Goal: Task Accomplishment & Management: Use online tool/utility

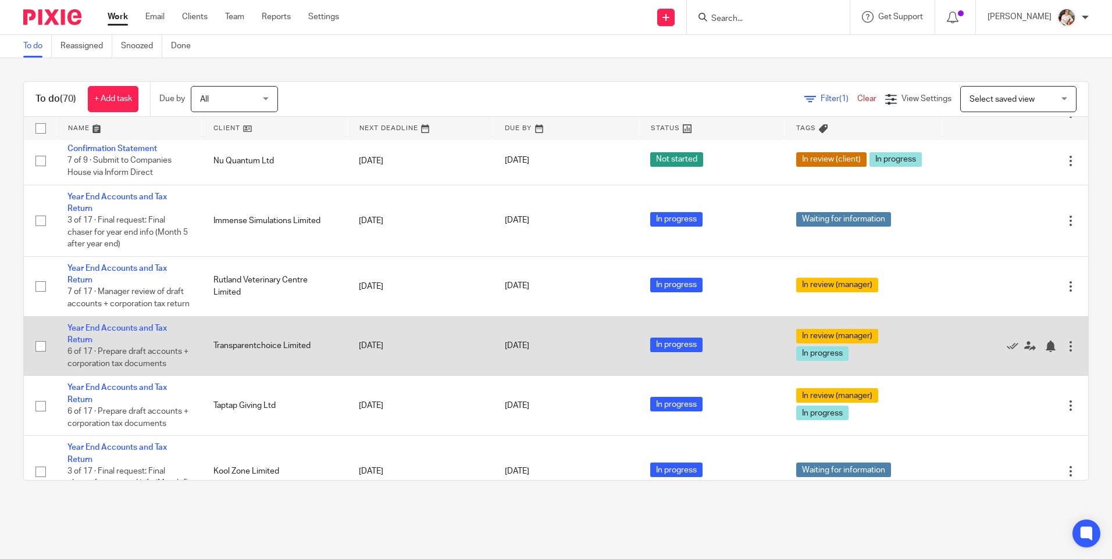
scroll to position [407, 0]
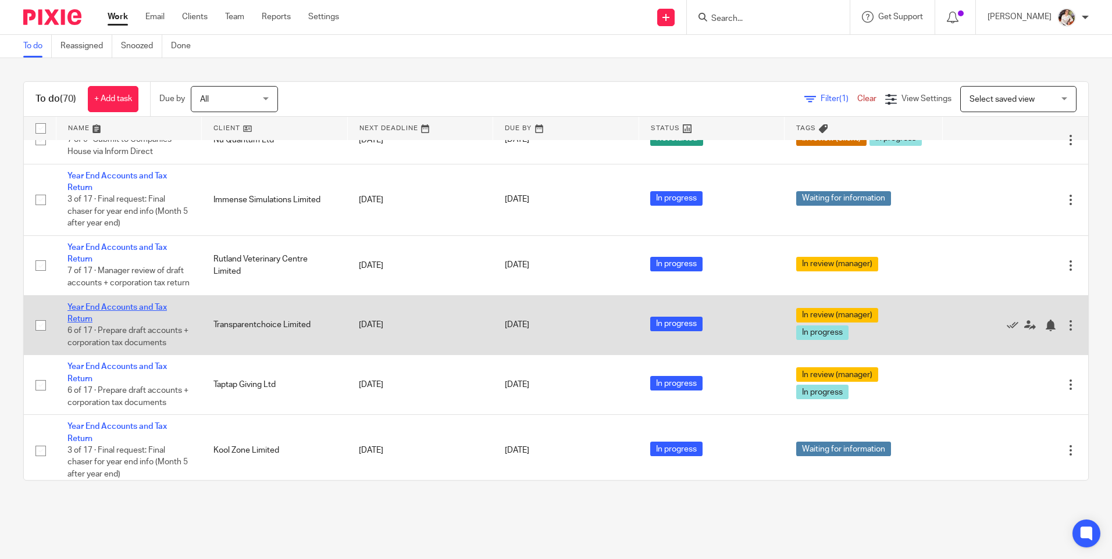
click at [114, 323] on link "Year End Accounts and Tax Return" at bounding box center [116, 314] width 99 height 20
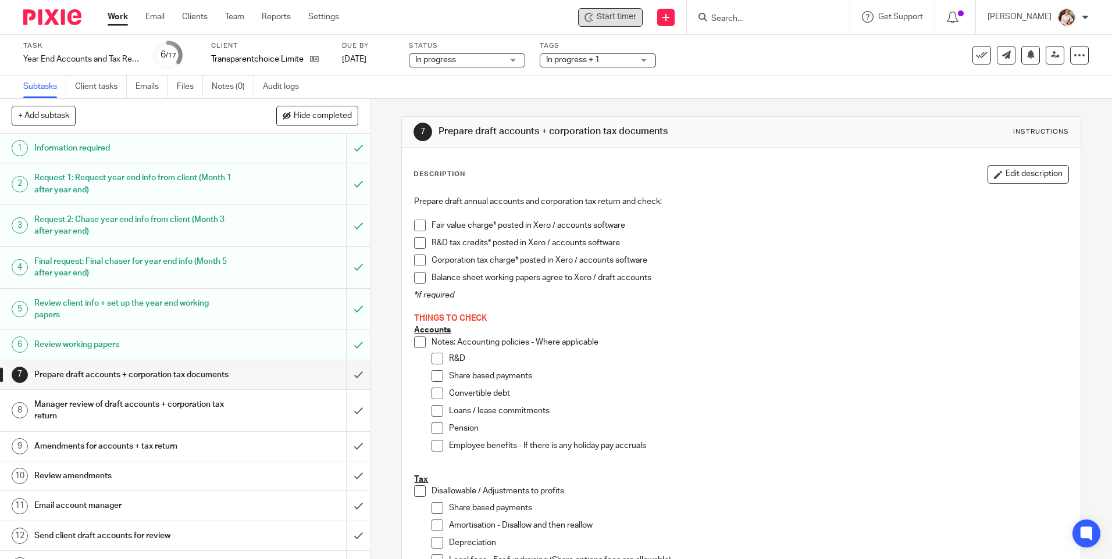
click at [609, 20] on span "Start timer" at bounding box center [617, 17] width 40 height 12
click at [610, 17] on span "Start timer" at bounding box center [617, 17] width 40 height 12
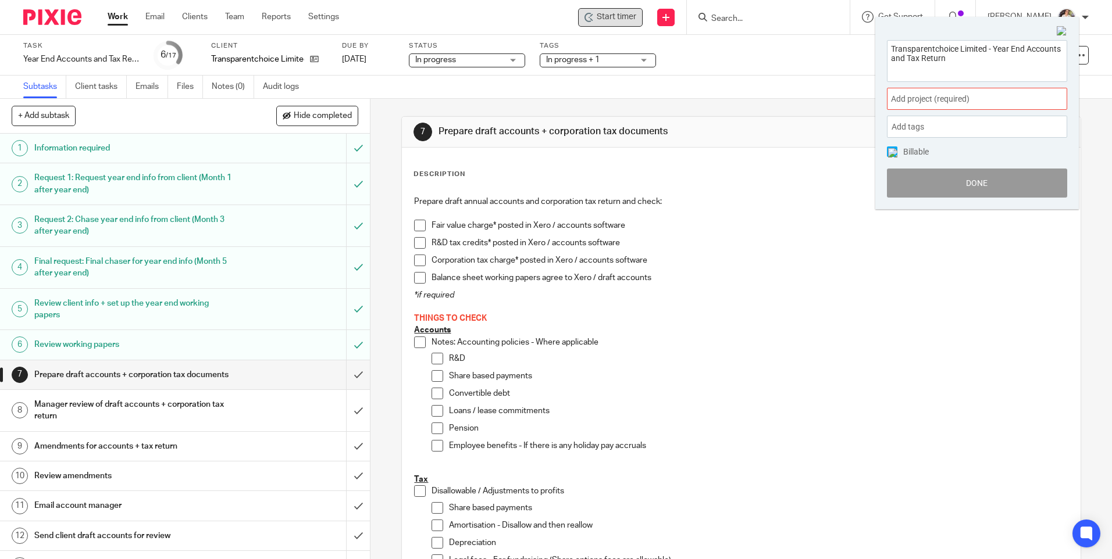
click at [991, 104] on span "Add project (required) :" at bounding box center [964, 99] width 147 height 12
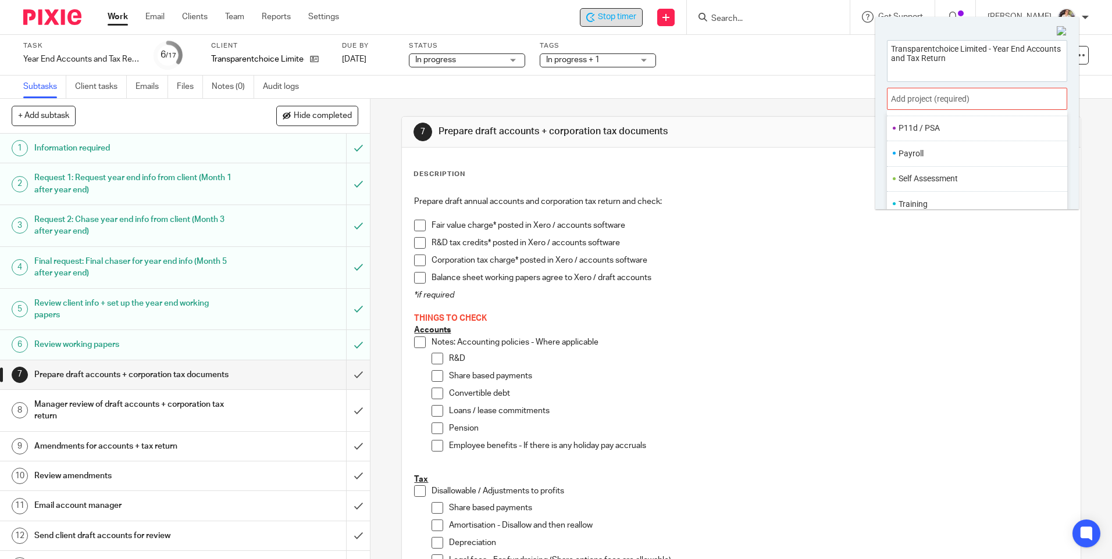
scroll to position [58, 0]
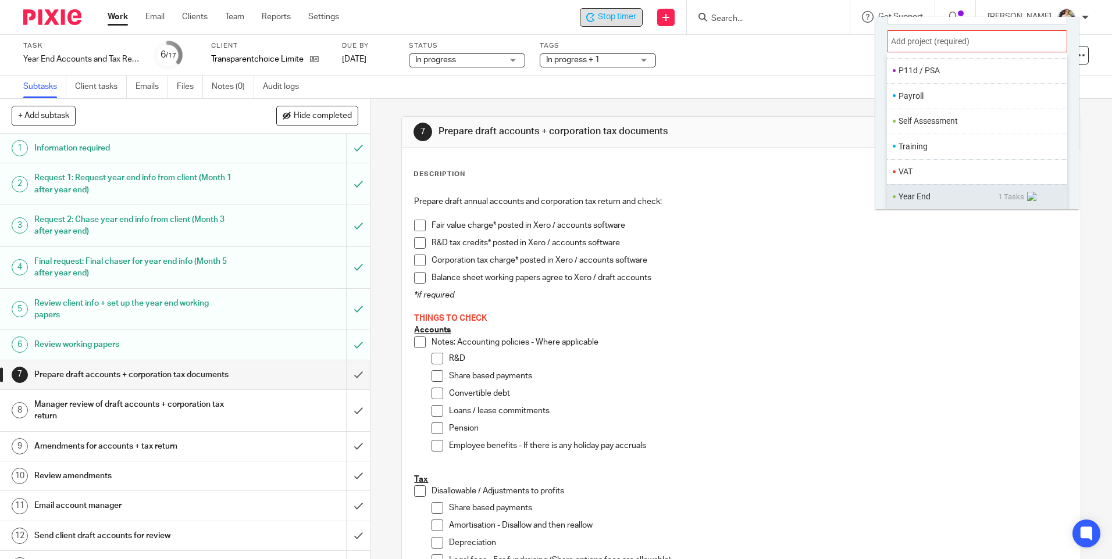
click at [931, 192] on ul "Year End 1 Tasks" at bounding box center [977, 196] width 180 height 25
click at [913, 195] on li "Year End" at bounding box center [947, 197] width 99 height 12
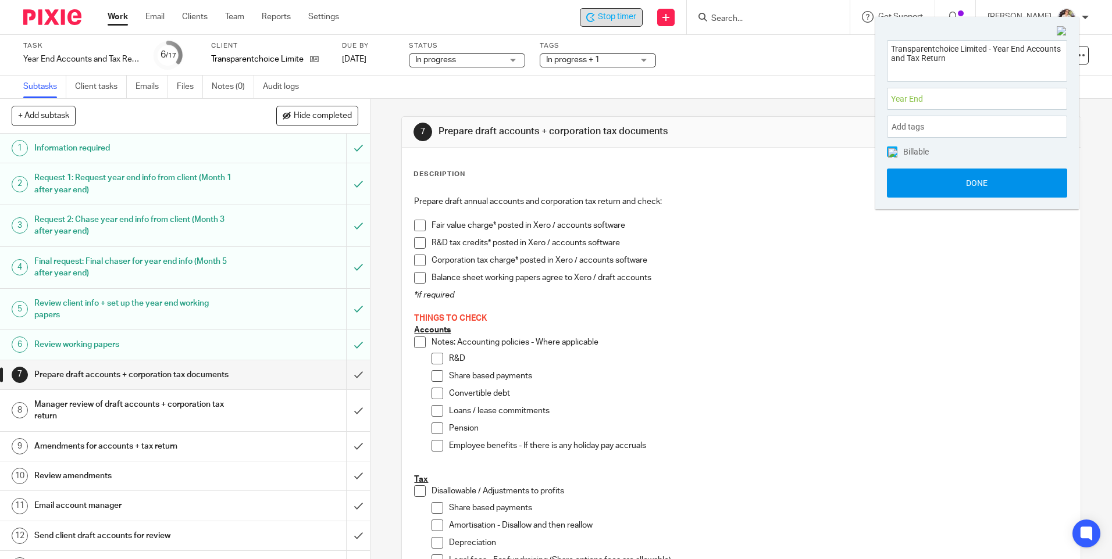
click at [915, 183] on button "Done" at bounding box center [977, 183] width 180 height 29
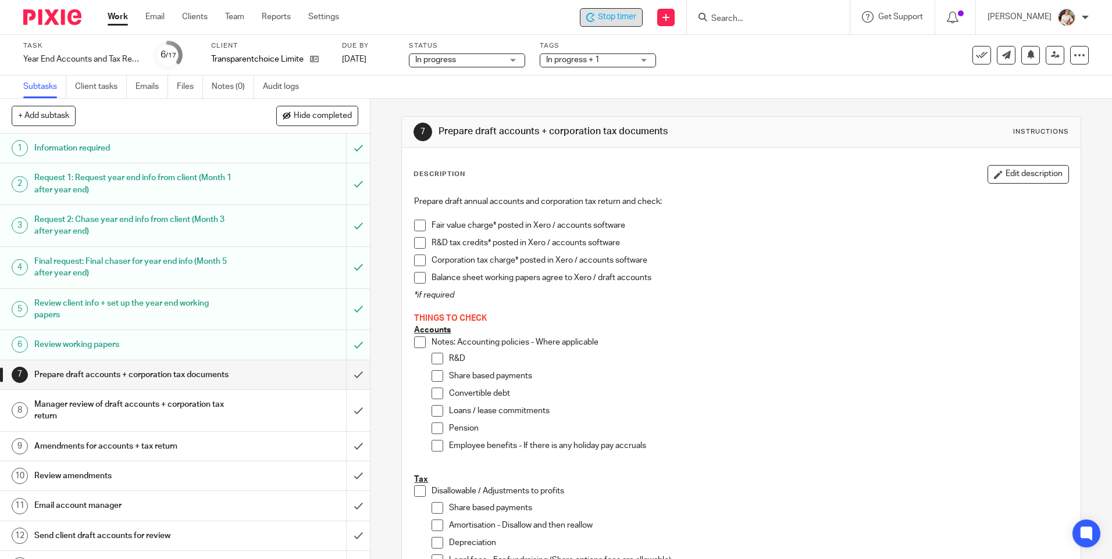
click at [417, 223] on span at bounding box center [420, 226] width 12 height 12
click at [416, 273] on span at bounding box center [420, 278] width 12 height 12
click at [431, 373] on span at bounding box center [437, 376] width 12 height 12
click at [433, 424] on span at bounding box center [437, 429] width 12 height 12
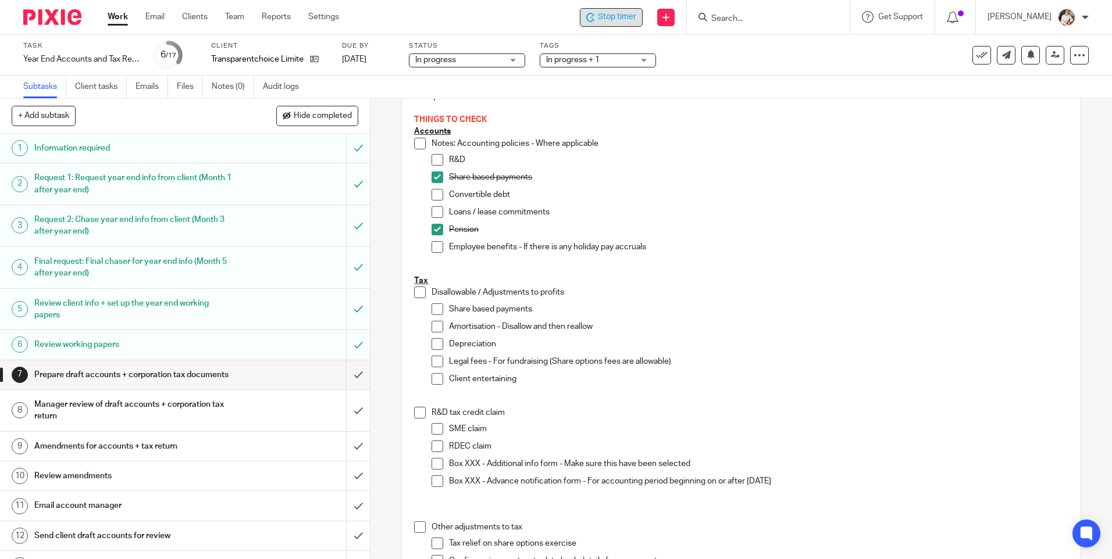
scroll to position [233, 0]
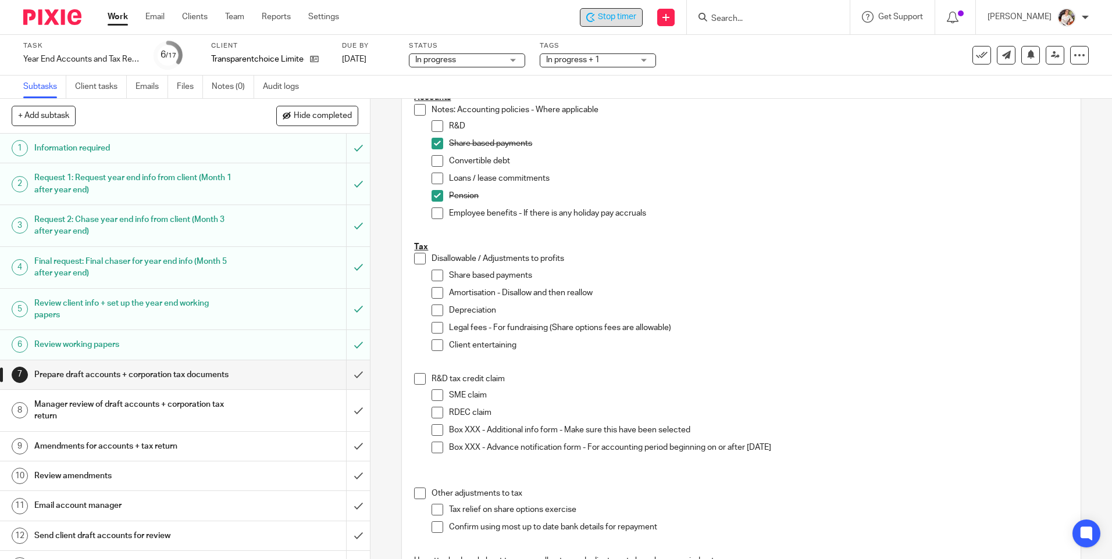
click at [433, 272] on span at bounding box center [437, 276] width 12 height 12
click at [431, 302] on li "Amortisation - Disallow and then reallow" at bounding box center [749, 295] width 636 height 17
click at [431, 305] on span at bounding box center [437, 311] width 12 height 12
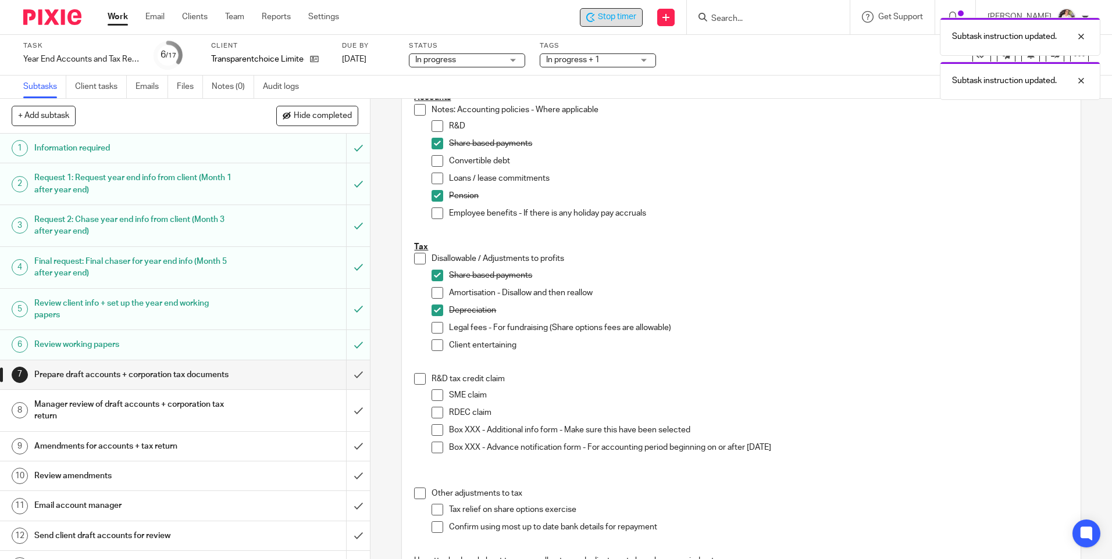
click at [432, 348] on span at bounding box center [437, 346] width 12 height 12
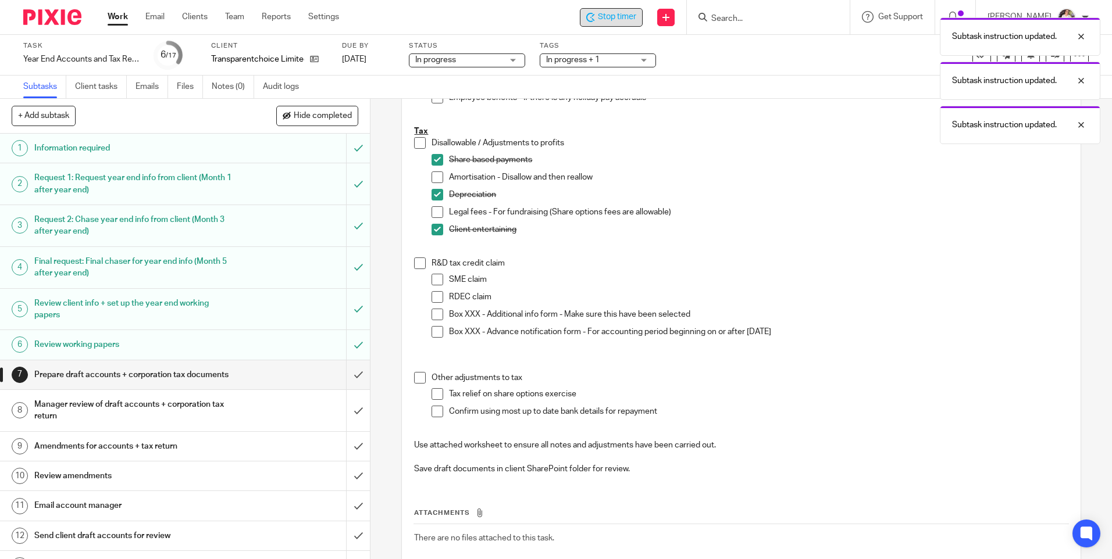
scroll to position [349, 0]
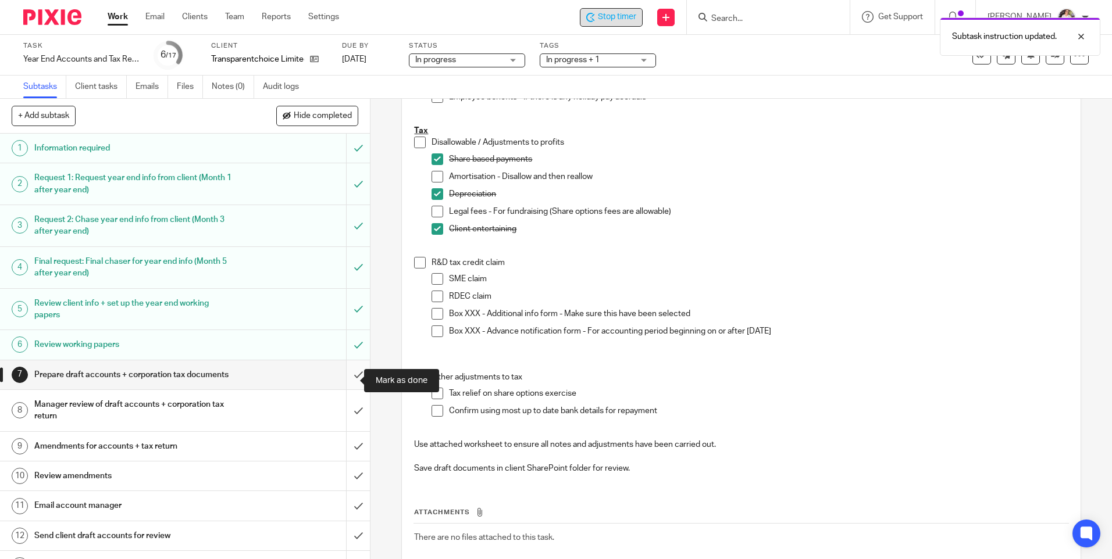
click at [343, 381] on input "submit" at bounding box center [185, 374] width 370 height 29
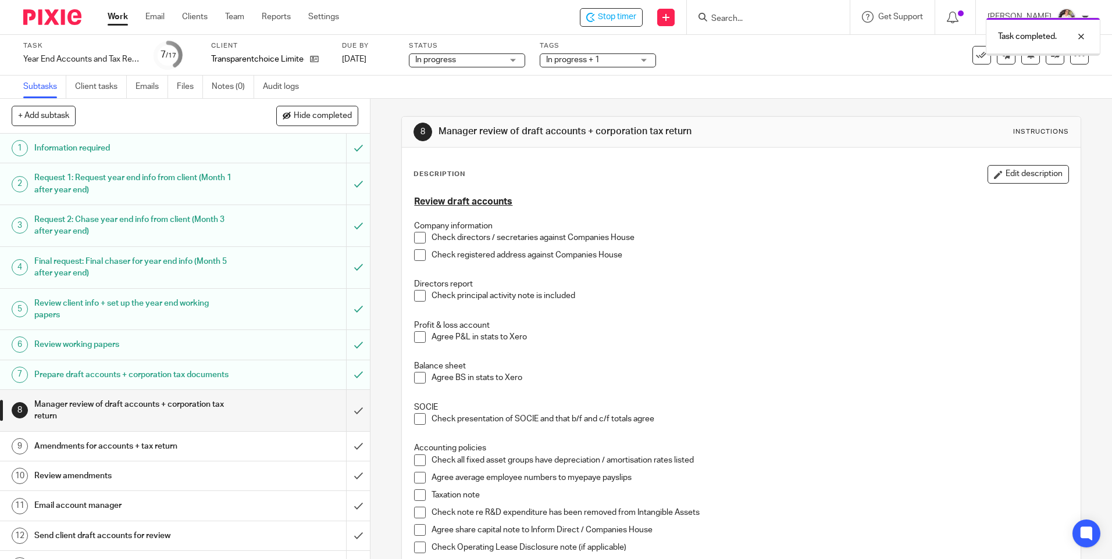
click at [591, 62] on span "In progress + 1" at bounding box center [572, 60] width 53 height 8
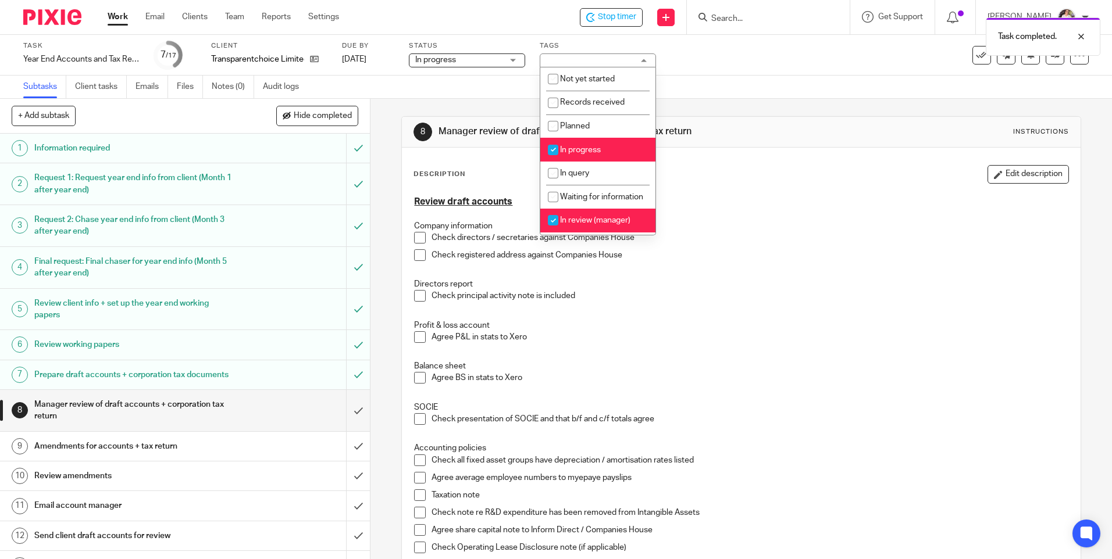
click at [591, 148] on span "In progress" at bounding box center [580, 150] width 41 height 8
checkbox input "false"
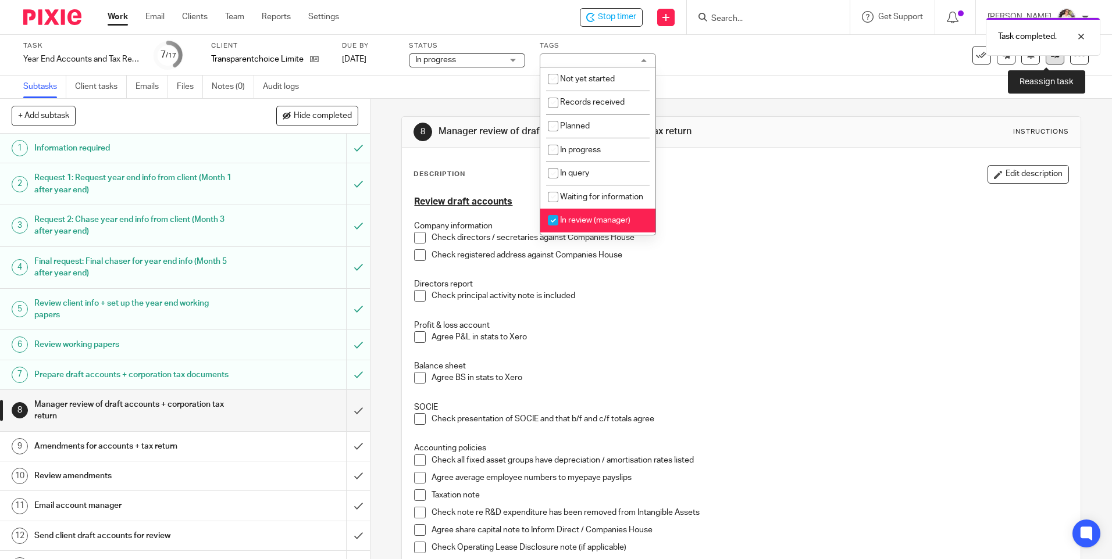
click at [1045, 63] on link at bounding box center [1054, 55] width 19 height 19
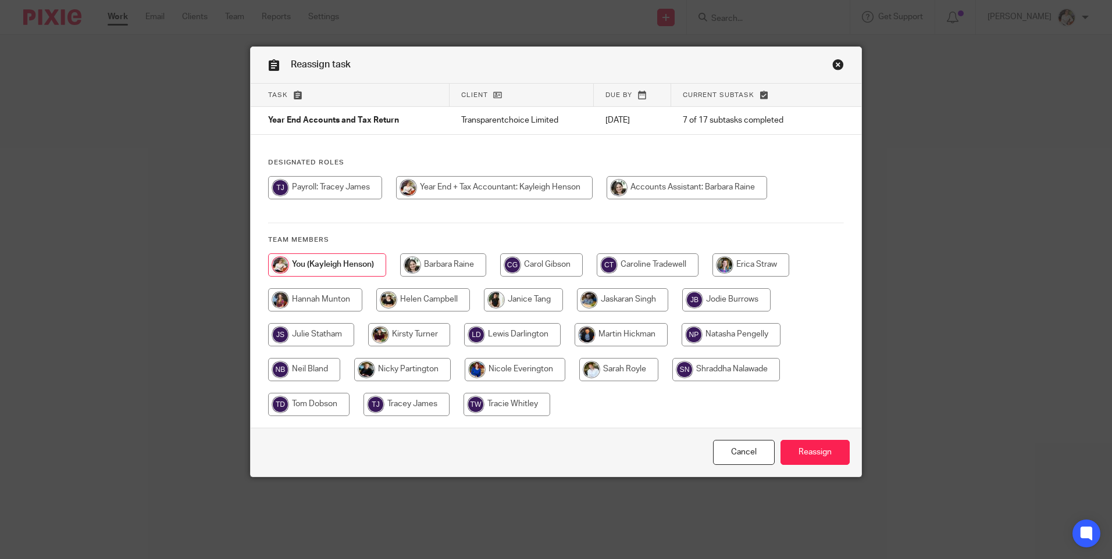
click at [628, 271] on input "radio" at bounding box center [648, 265] width 102 height 23
radio input "true"
click at [780, 445] on input "Reassign" at bounding box center [814, 452] width 69 height 25
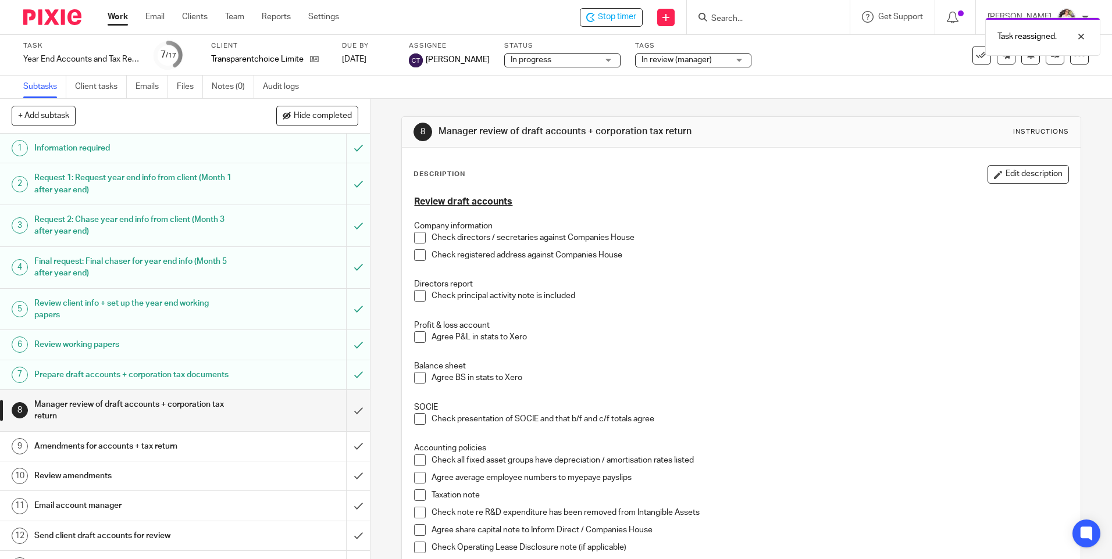
click at [610, 13] on div "Task reassigned." at bounding box center [828, 34] width 544 height 44
click at [595, 16] on icon at bounding box center [590, 17] width 9 height 9
click at [114, 15] on link "Work" at bounding box center [118, 17] width 20 height 12
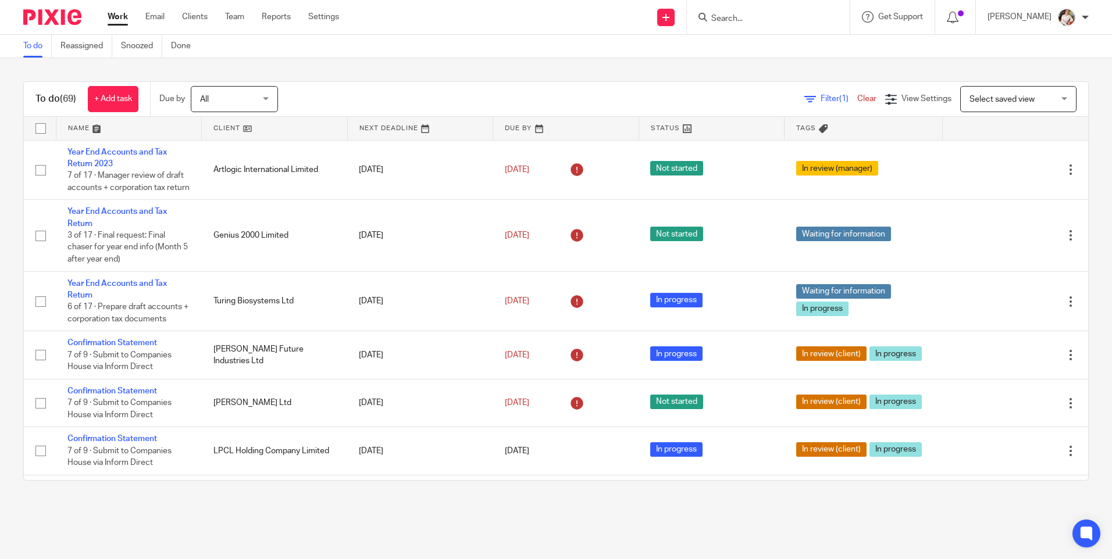
click at [260, 533] on main "To do Reassigned Snoozed Done To do (69) + Add task Due by All All Today Tomorr…" at bounding box center [556, 279] width 1112 height 559
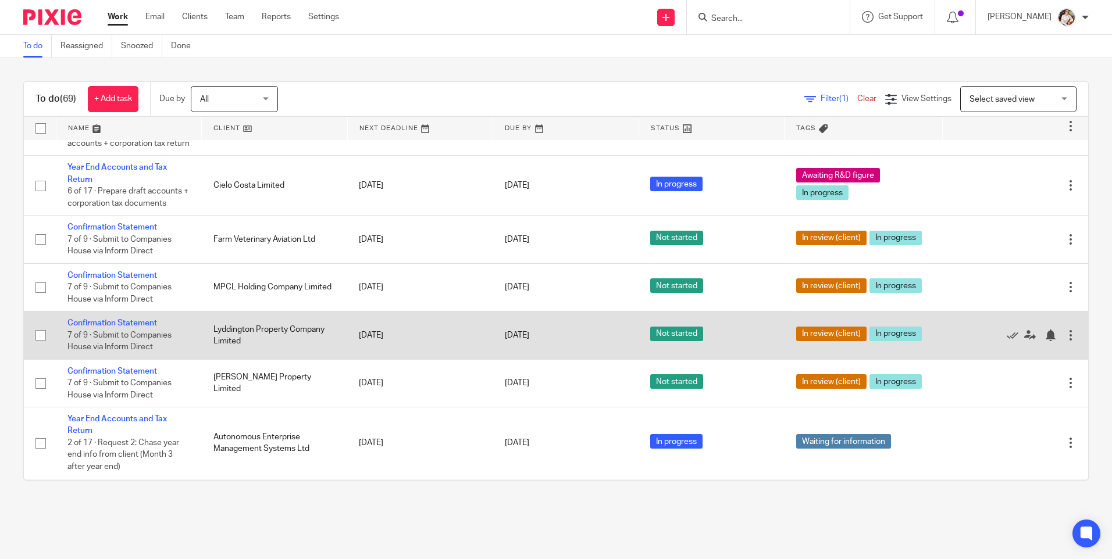
scroll to position [930, 0]
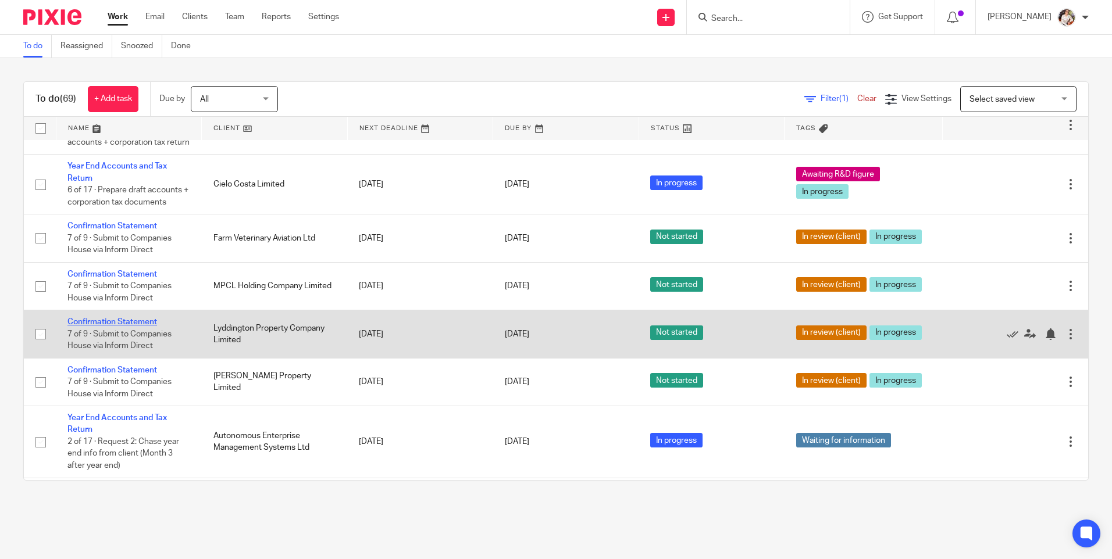
click at [127, 326] on link "Confirmation Statement" at bounding box center [112, 322] width 90 height 8
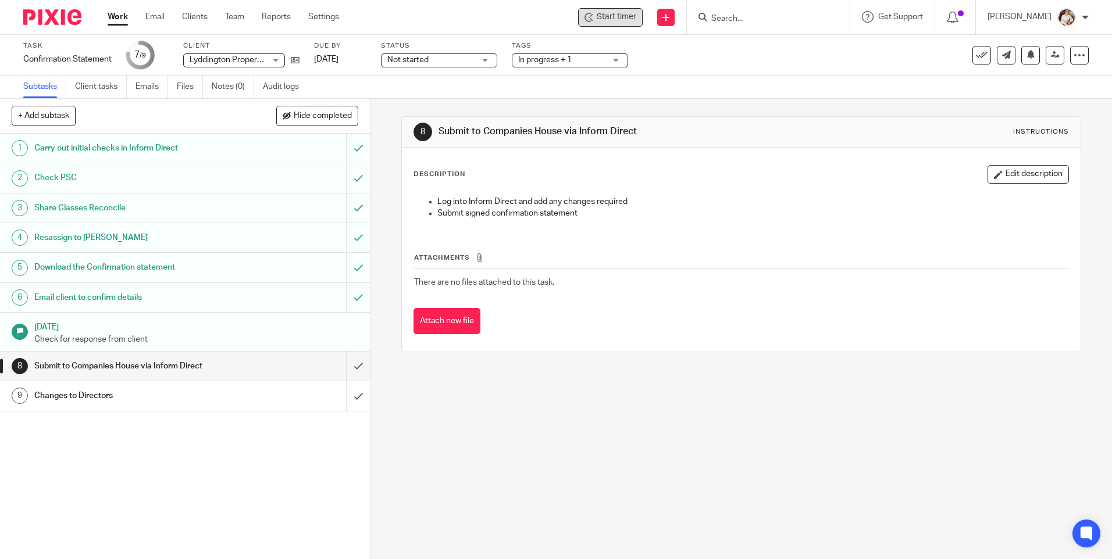
click at [619, 16] on span "Start timer" at bounding box center [617, 17] width 40 height 12
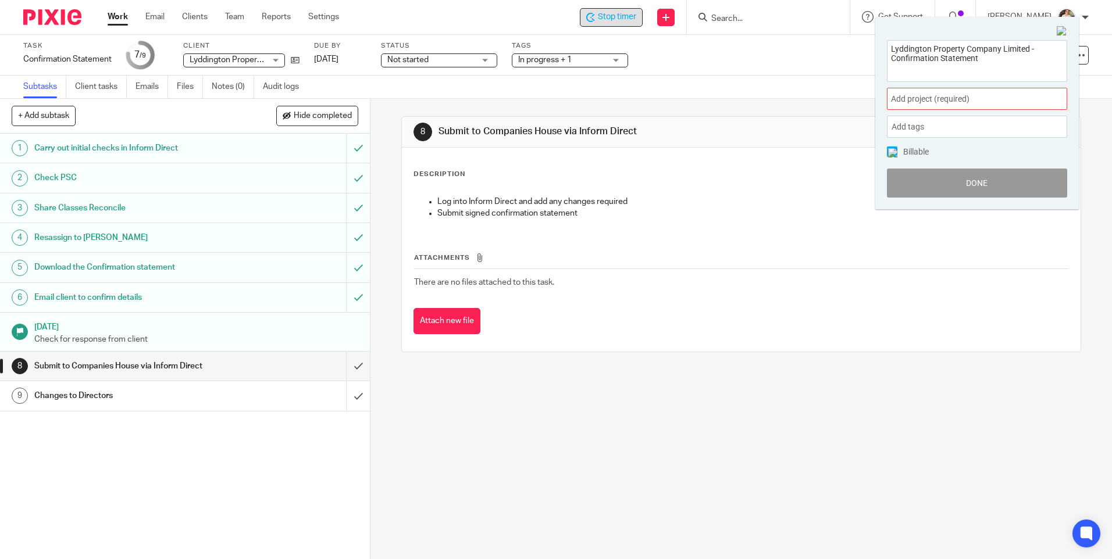
click at [967, 91] on div "Add project (required) :" at bounding box center [977, 99] width 180 height 22
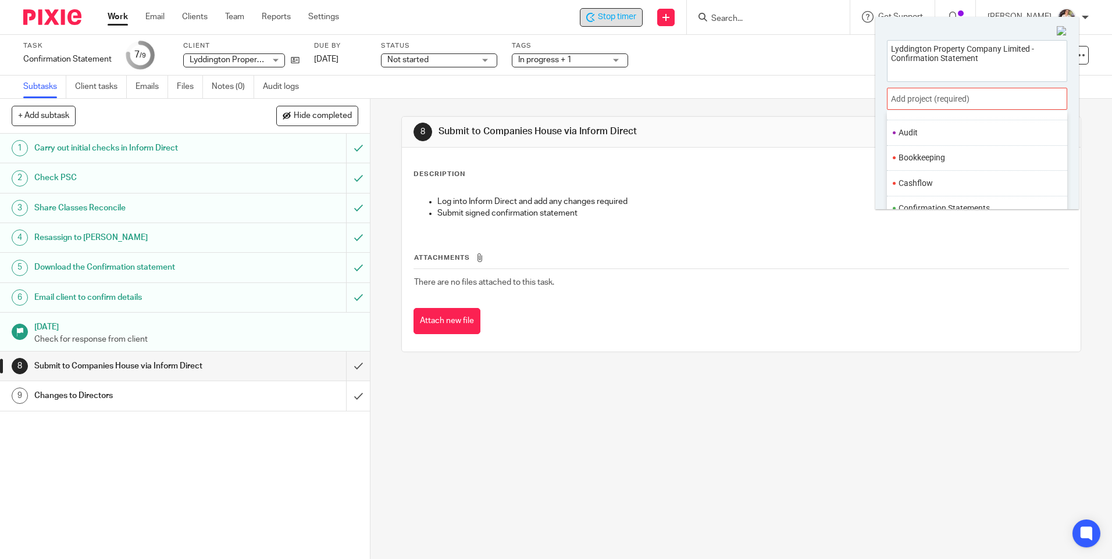
scroll to position [116, 0]
click at [965, 168] on li "Confirmation Statements" at bounding box center [974, 169] width 152 height 12
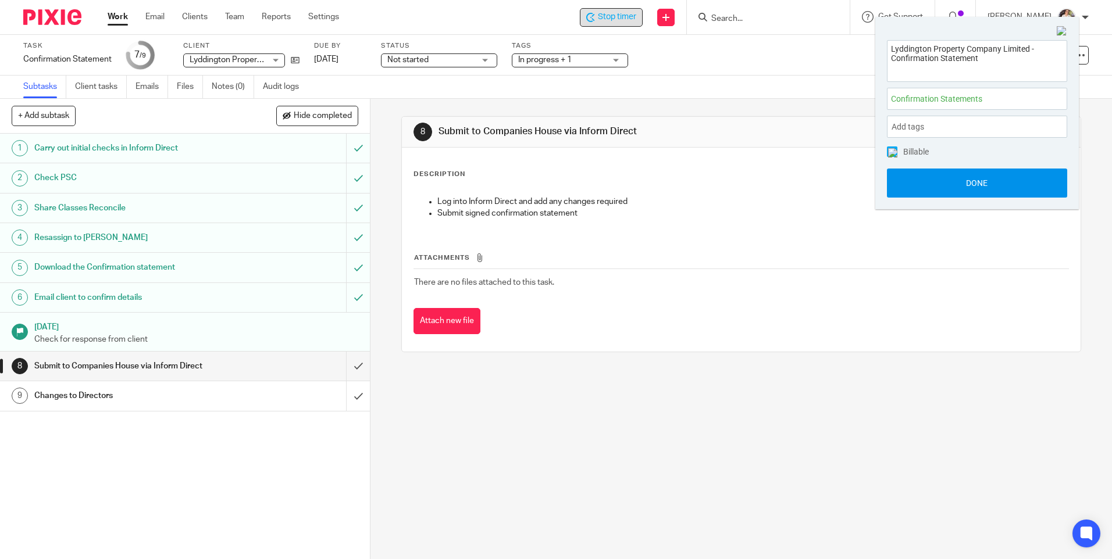
click at [961, 182] on button "Done" at bounding box center [977, 183] width 180 height 29
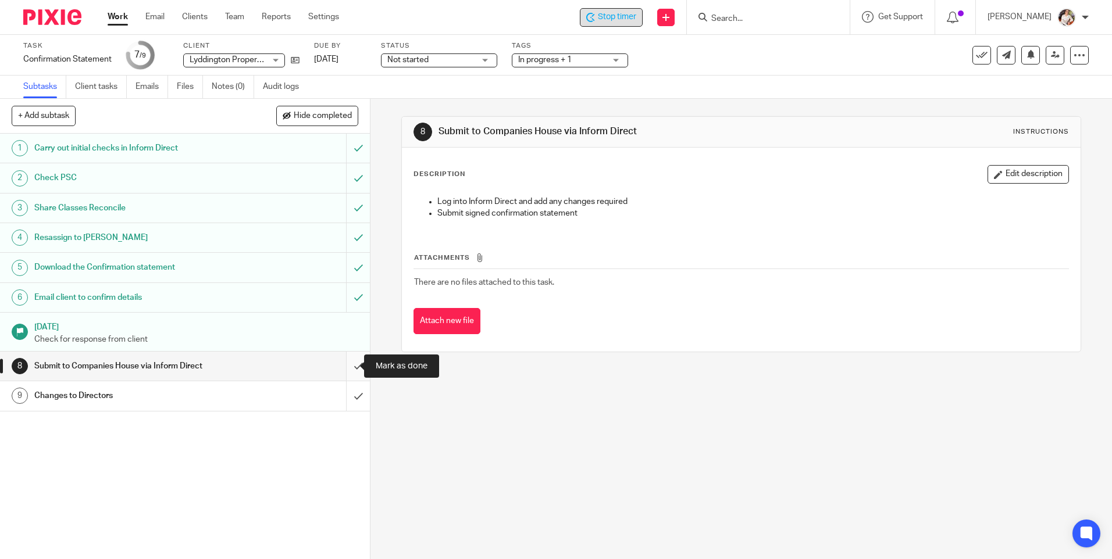
click at [340, 366] on input "submit" at bounding box center [185, 366] width 370 height 29
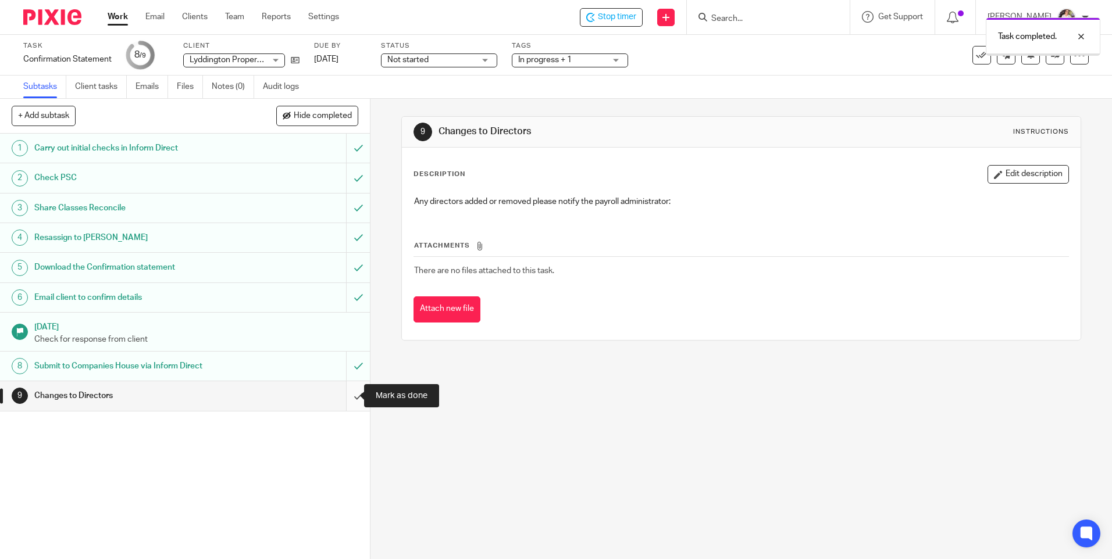
click at [344, 399] on input "submit" at bounding box center [185, 395] width 370 height 29
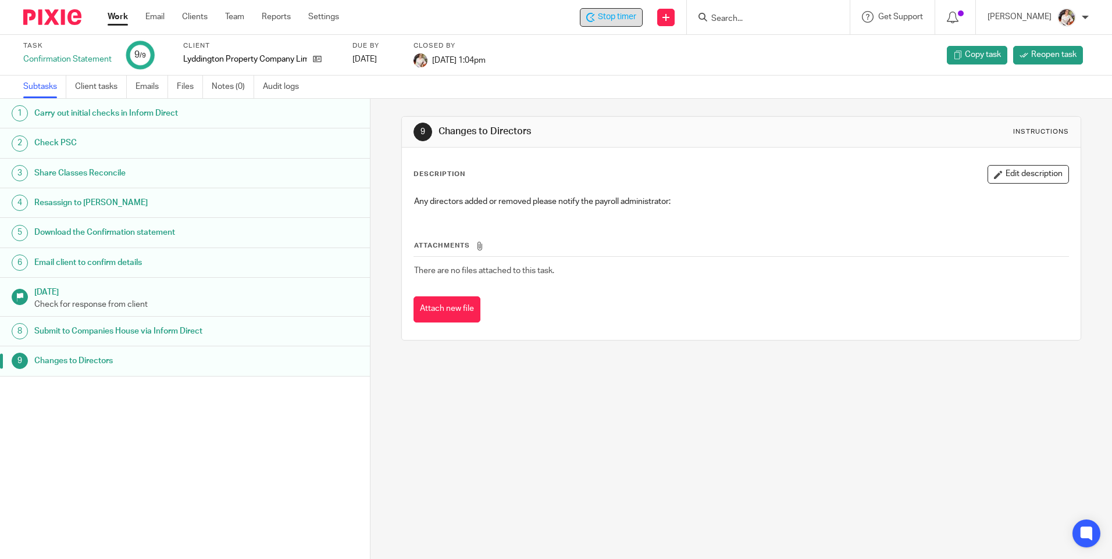
click at [628, 14] on span "Stop timer" at bounding box center [617, 17] width 38 height 12
click at [115, 23] on link "Work" at bounding box center [118, 17] width 20 height 12
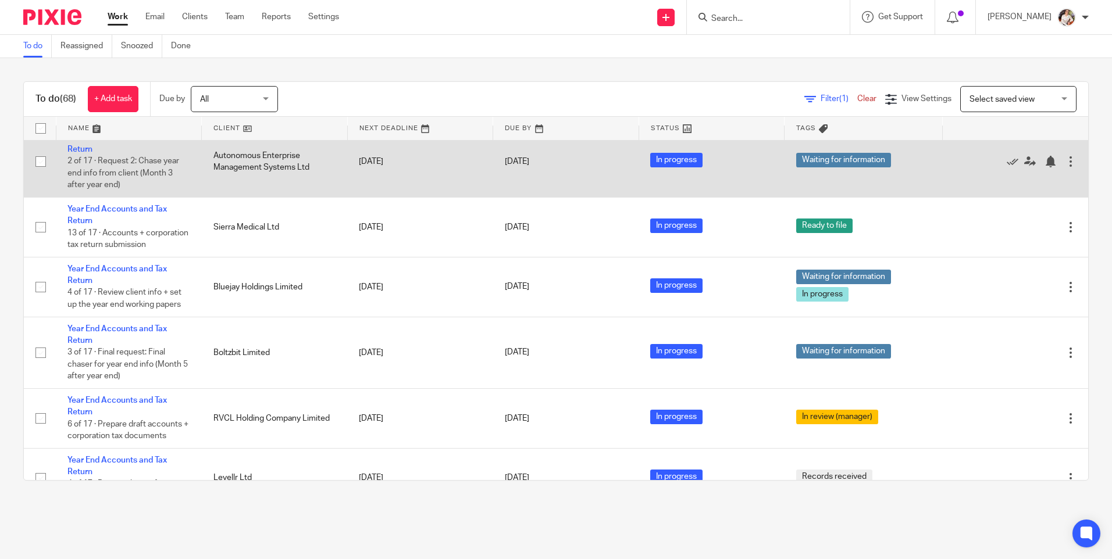
scroll to position [1105, 0]
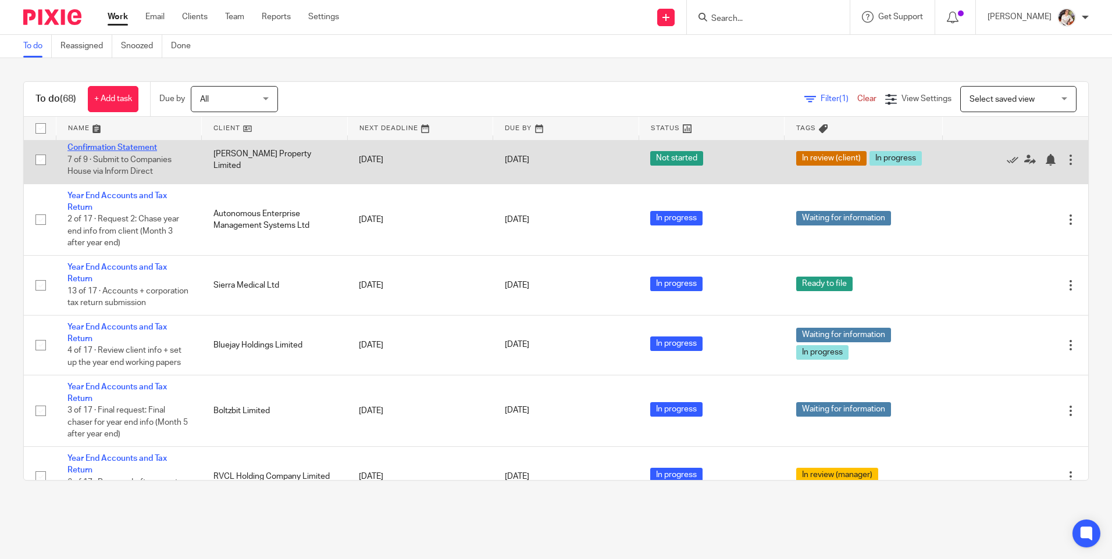
click at [123, 152] on link "Confirmation Statement" at bounding box center [112, 148] width 90 height 8
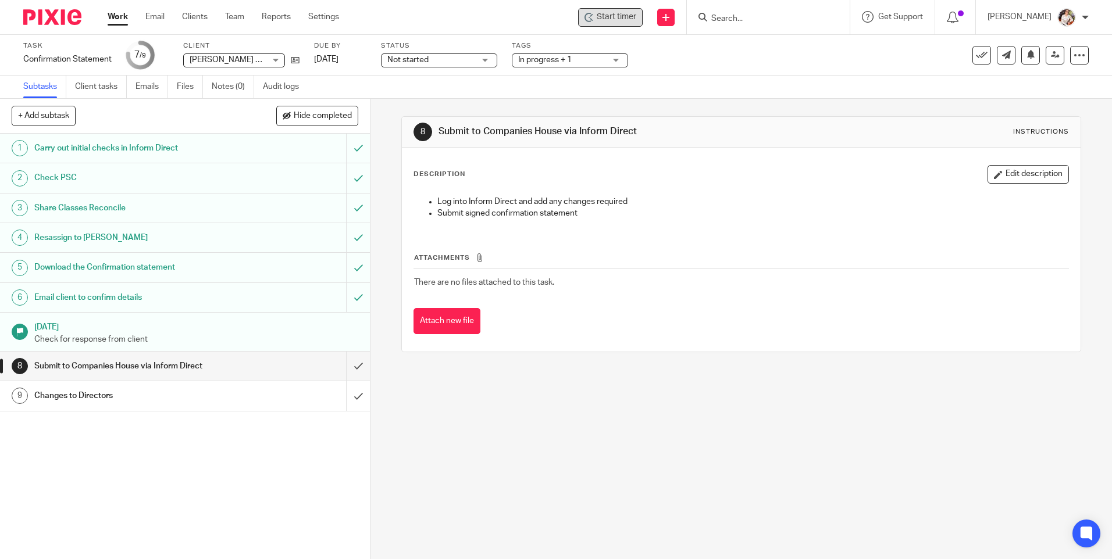
click at [623, 17] on span "Start timer" at bounding box center [617, 17] width 40 height 12
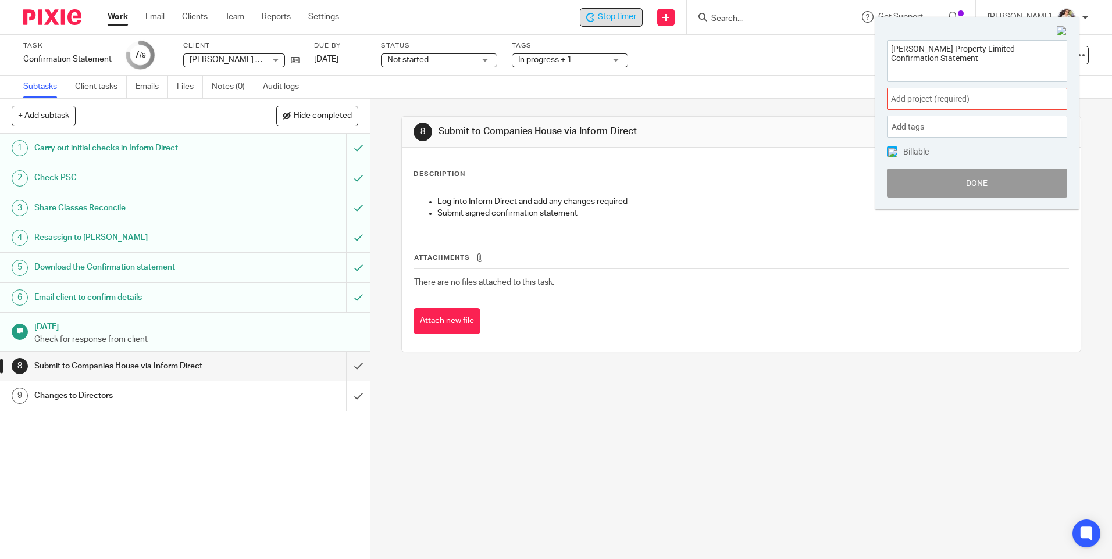
click at [985, 96] on span "Add project (required) :" at bounding box center [964, 99] width 147 height 12
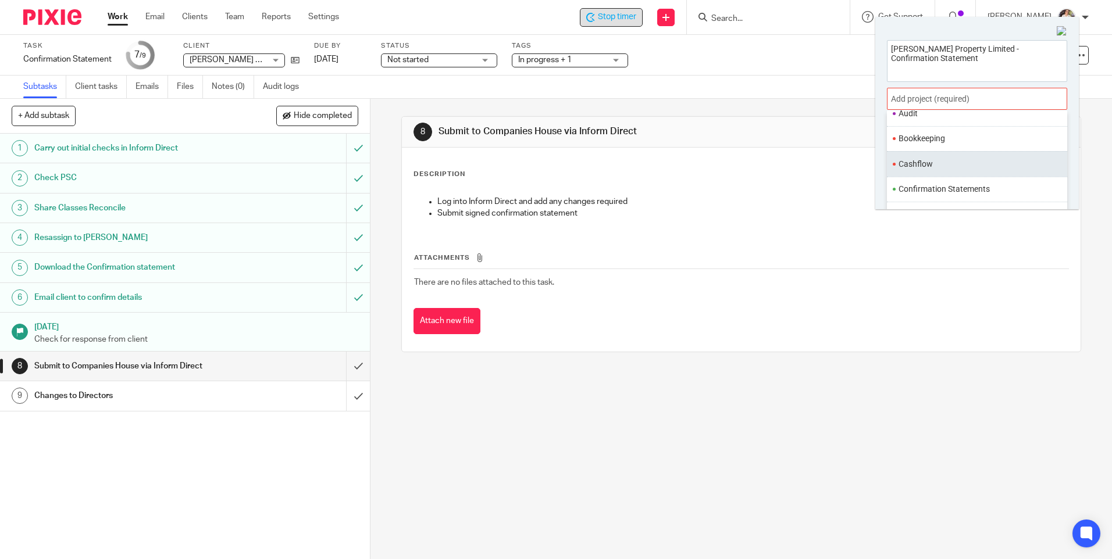
scroll to position [116, 0]
click at [968, 169] on li "Confirmation Statements" at bounding box center [974, 169] width 152 height 12
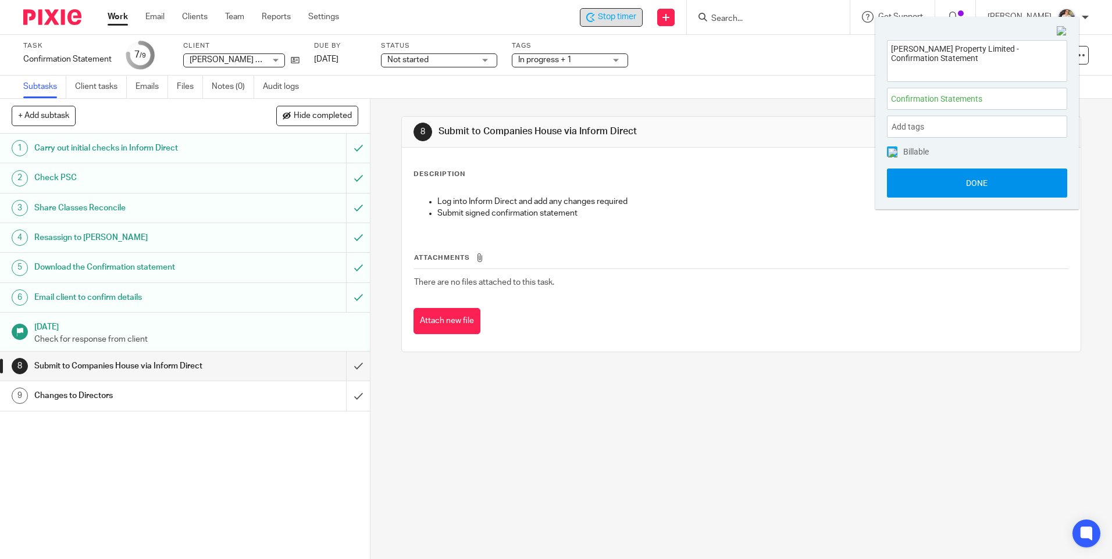
click at [967, 185] on button "Done" at bounding box center [977, 183] width 180 height 29
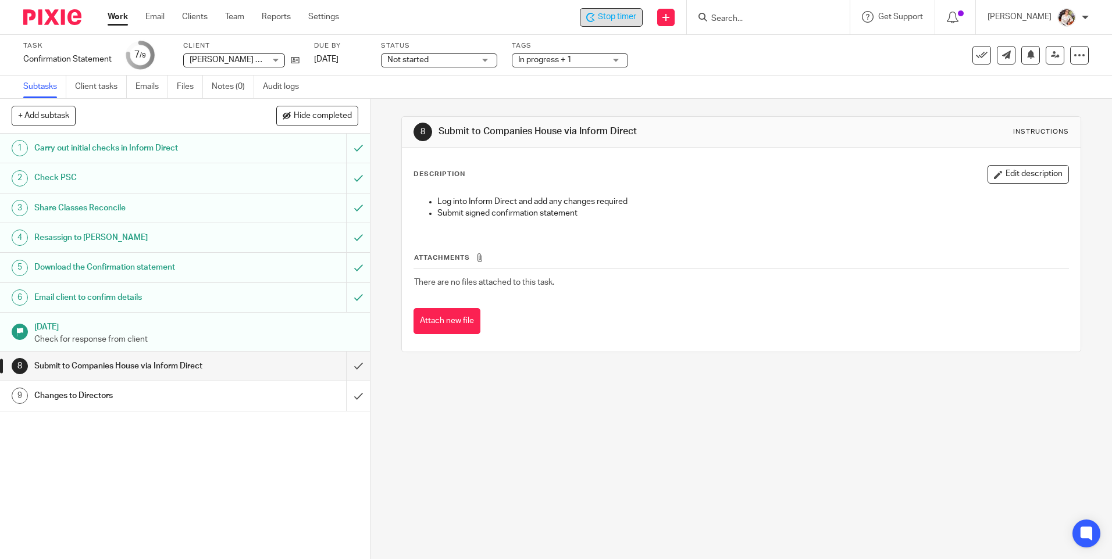
click at [601, 22] on span "Stop timer" at bounding box center [617, 17] width 38 height 12
click at [117, 13] on link "Work" at bounding box center [118, 17] width 20 height 12
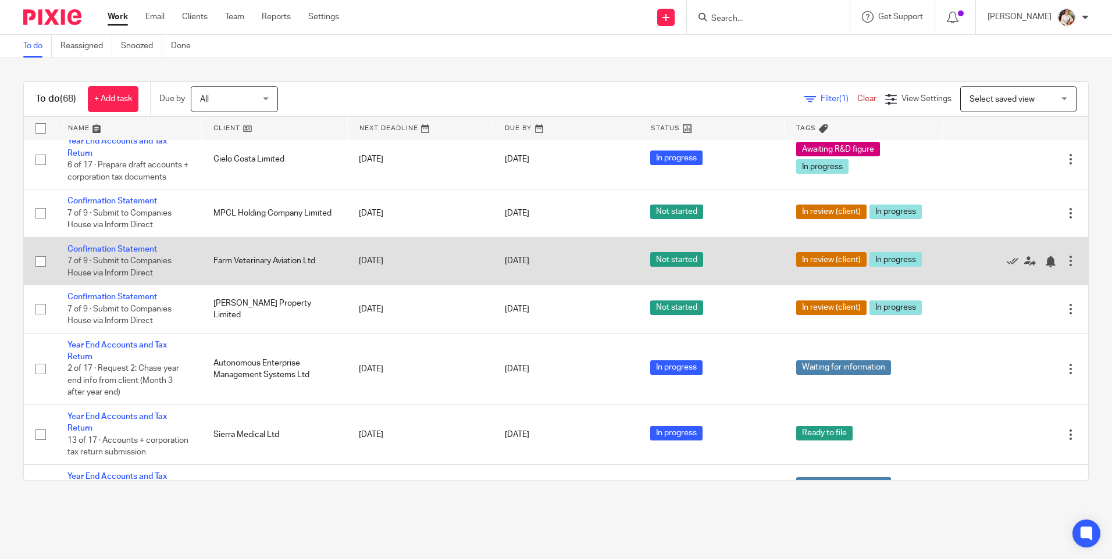
scroll to position [988, 0]
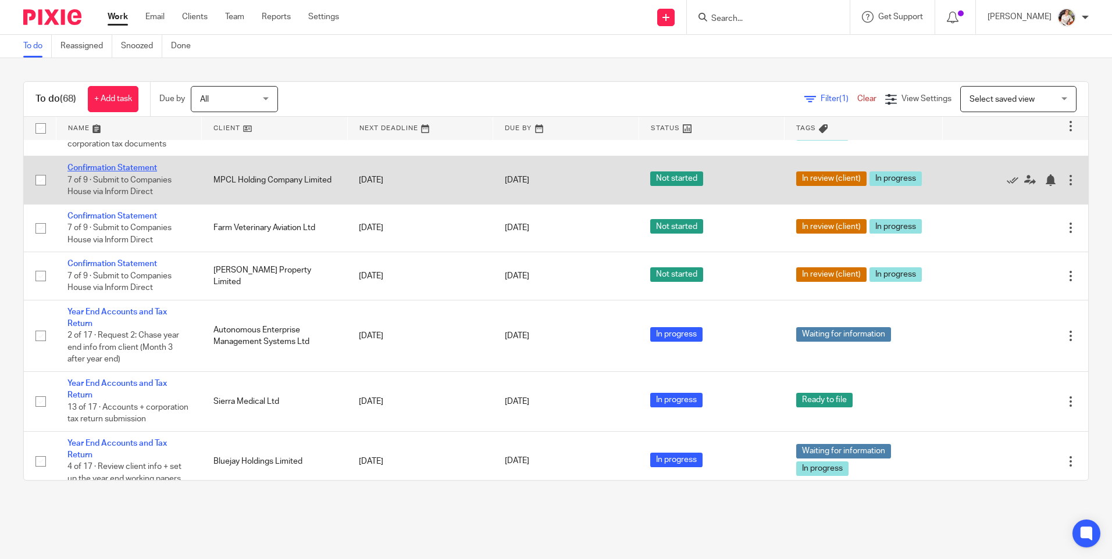
click at [111, 172] on link "Confirmation Statement" at bounding box center [112, 168] width 90 height 8
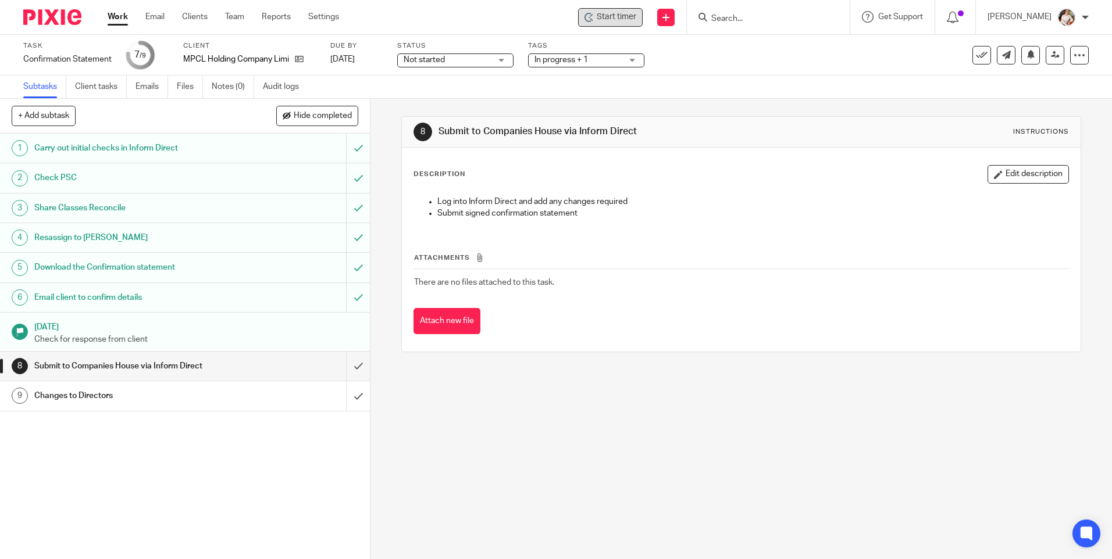
click at [615, 22] on span "Start timer" at bounding box center [617, 17] width 40 height 12
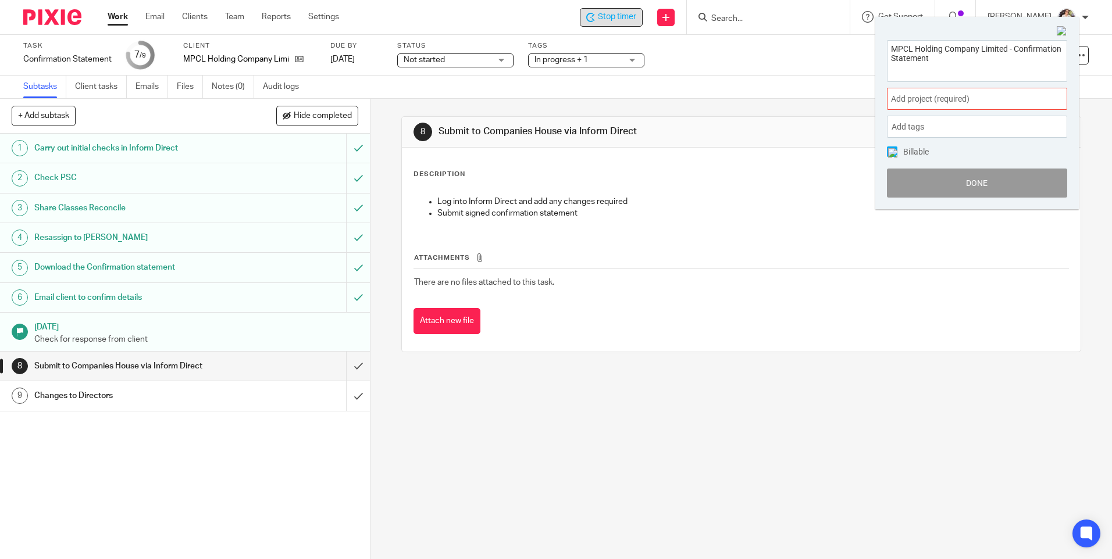
click at [1032, 89] on div "MPCL Holding Company Limited - Confirmation Statement Add project (required) : …" at bounding box center [976, 118] width 203 height 181
click at [1030, 94] on div "Add project (required) :" at bounding box center [977, 99] width 180 height 22
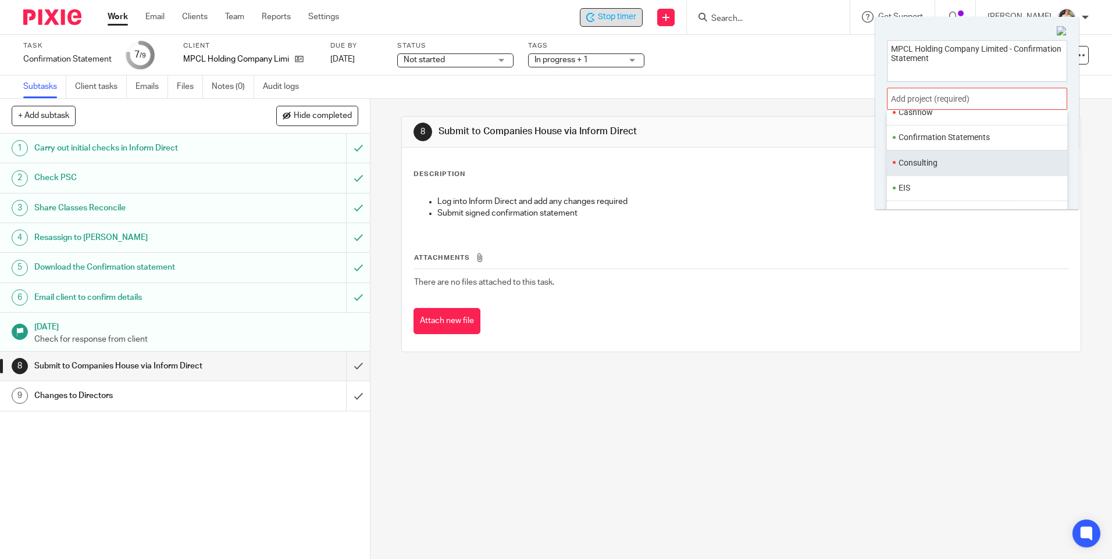
scroll to position [174, 0]
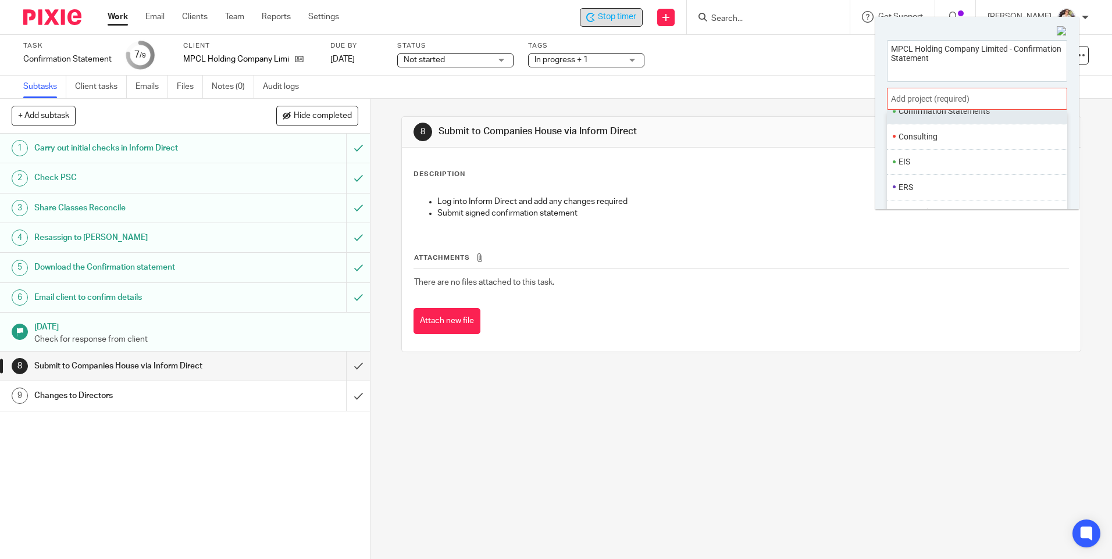
click at [968, 114] on li "Confirmation Statements" at bounding box center [974, 111] width 152 height 12
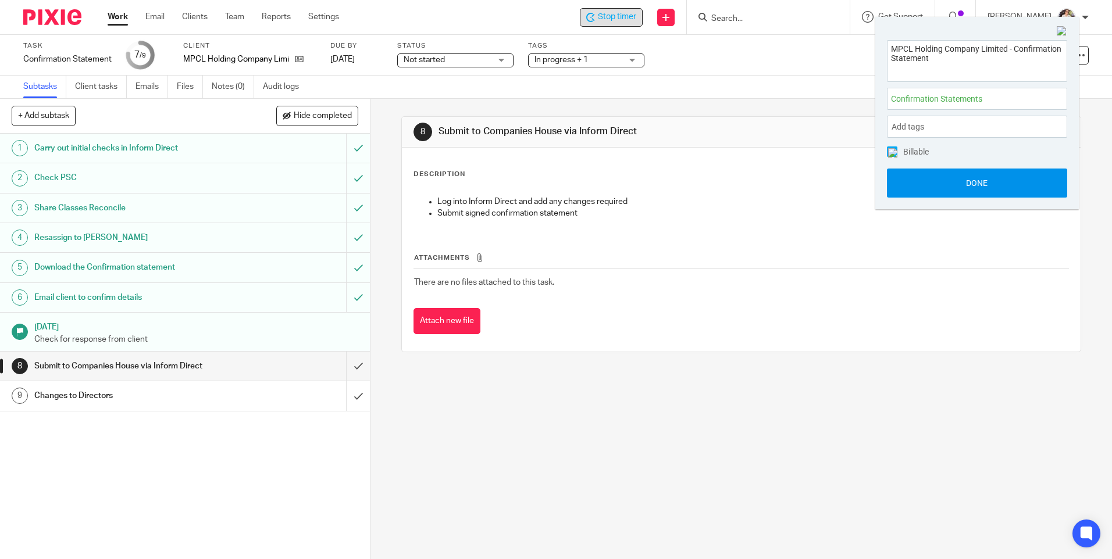
click at [947, 184] on button "Done" at bounding box center [977, 183] width 180 height 29
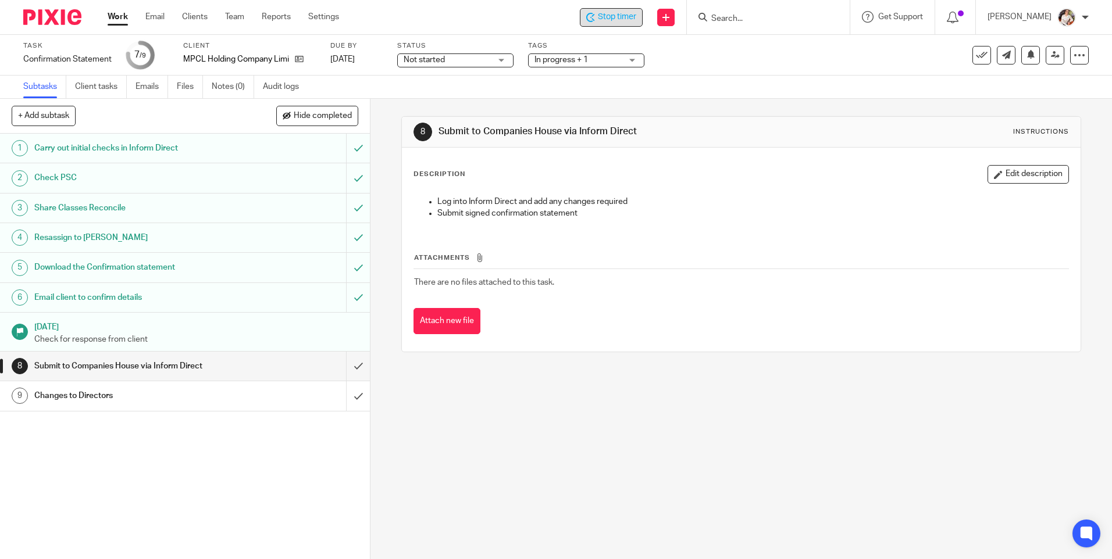
click at [588, 23] on div "Stop timer" at bounding box center [611, 17] width 50 height 12
click at [123, 16] on link "Work" at bounding box center [118, 17] width 20 height 12
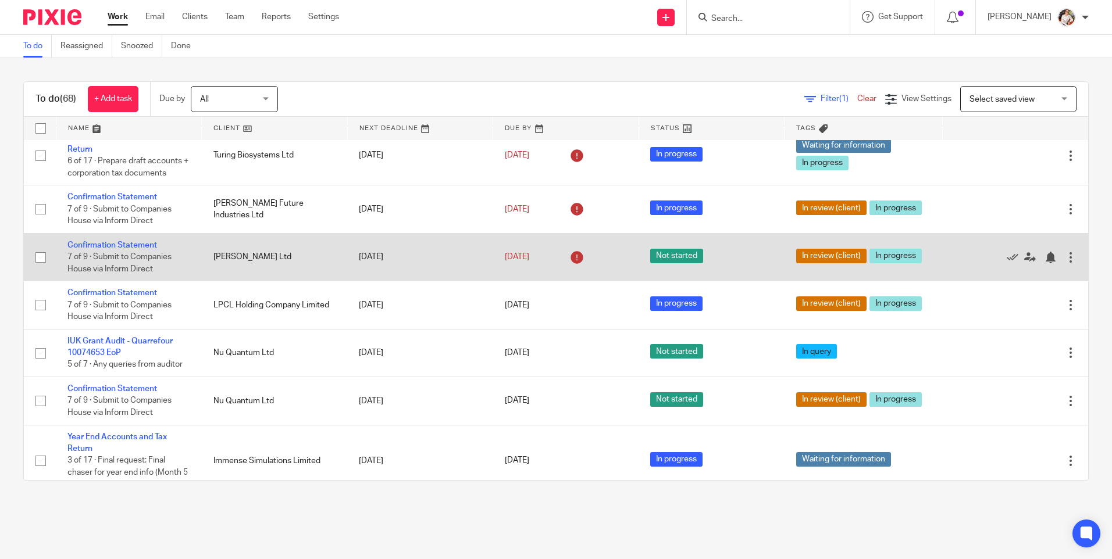
scroll to position [174, 0]
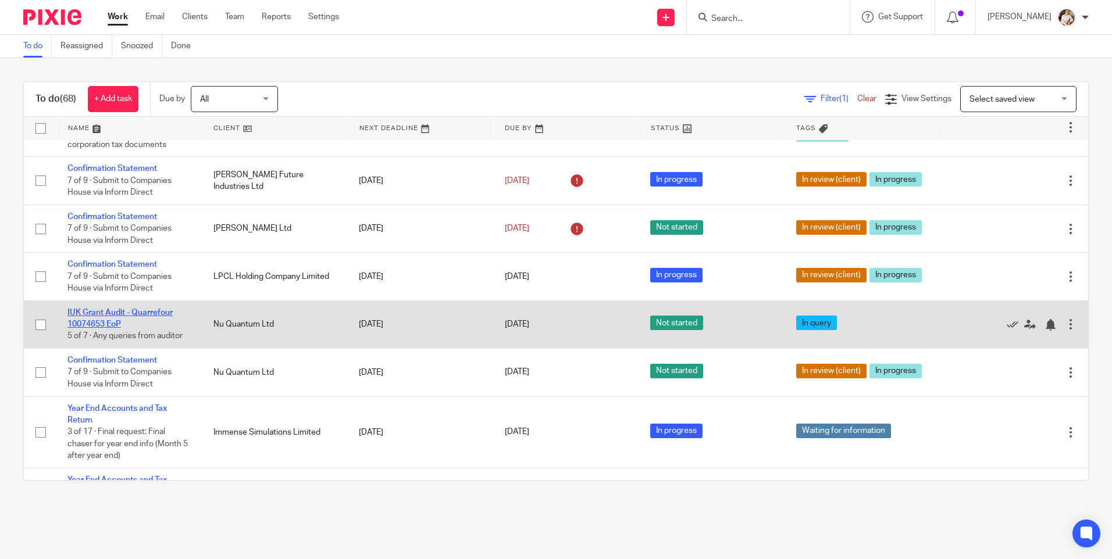
click at [125, 325] on link "IUK Grant Audit - Quarrefour 10074653 EoP" at bounding box center [119, 319] width 105 height 20
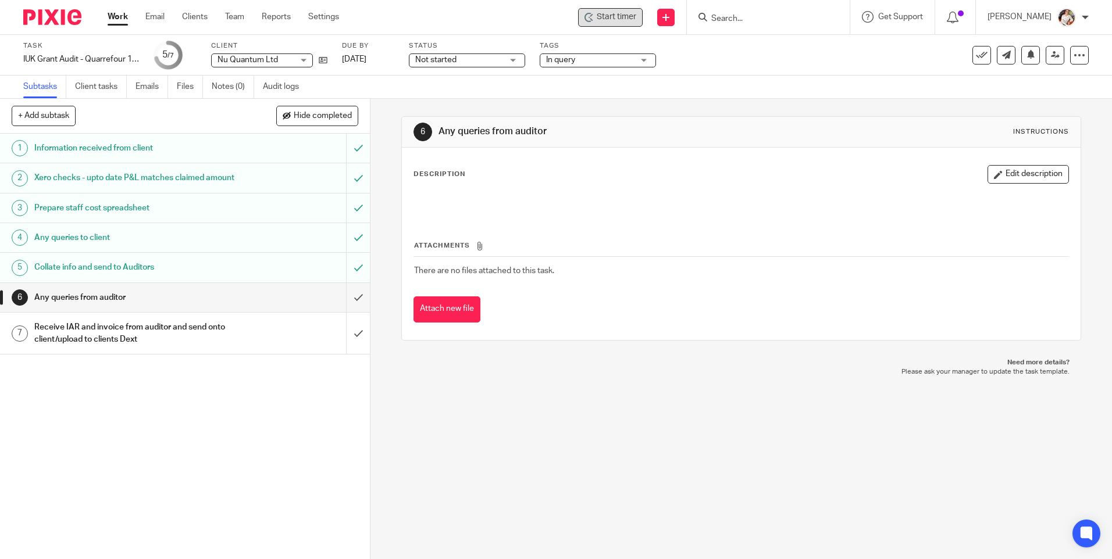
click at [599, 23] on div "Start timer" at bounding box center [610, 17] width 65 height 19
click at [598, 15] on div "Start timer" at bounding box center [610, 17] width 52 height 12
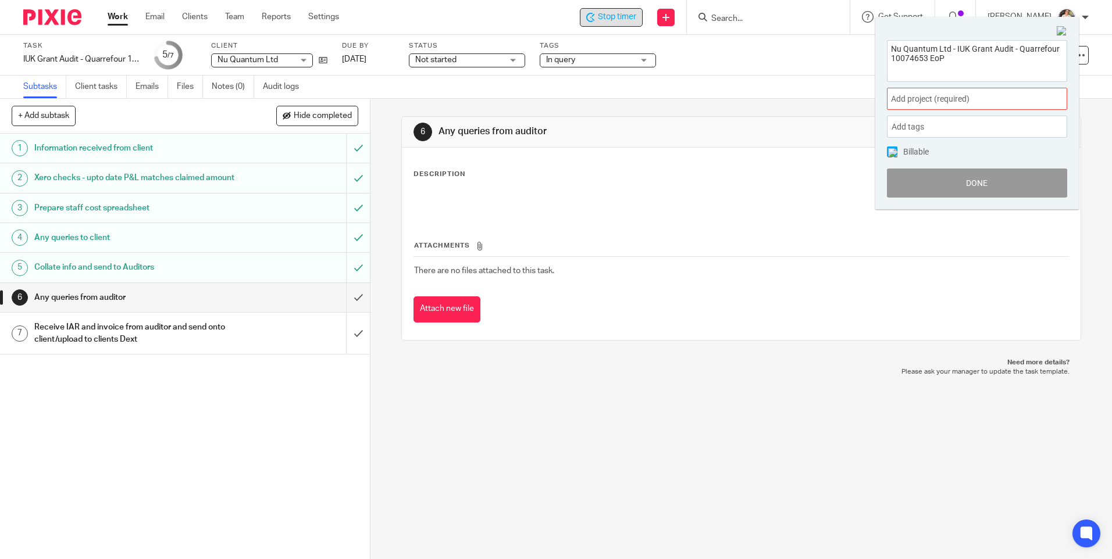
click at [904, 99] on span "Add project (required) :" at bounding box center [964, 99] width 147 height 12
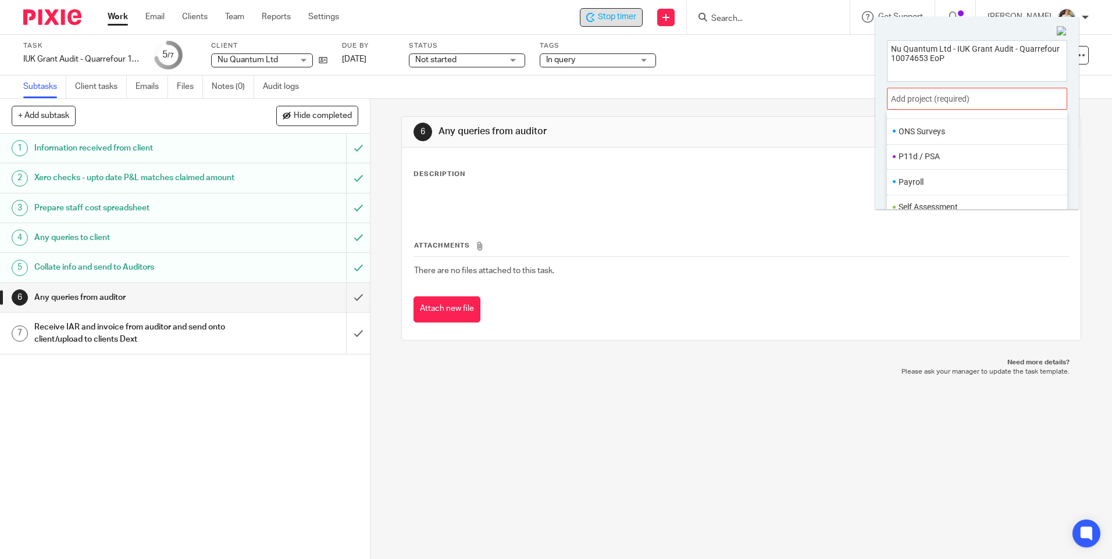
scroll to position [349, 0]
click at [903, 120] on ul "IUK" at bounding box center [977, 113] width 180 height 25
click at [902, 118] on li "IUK" at bounding box center [974, 114] width 152 height 12
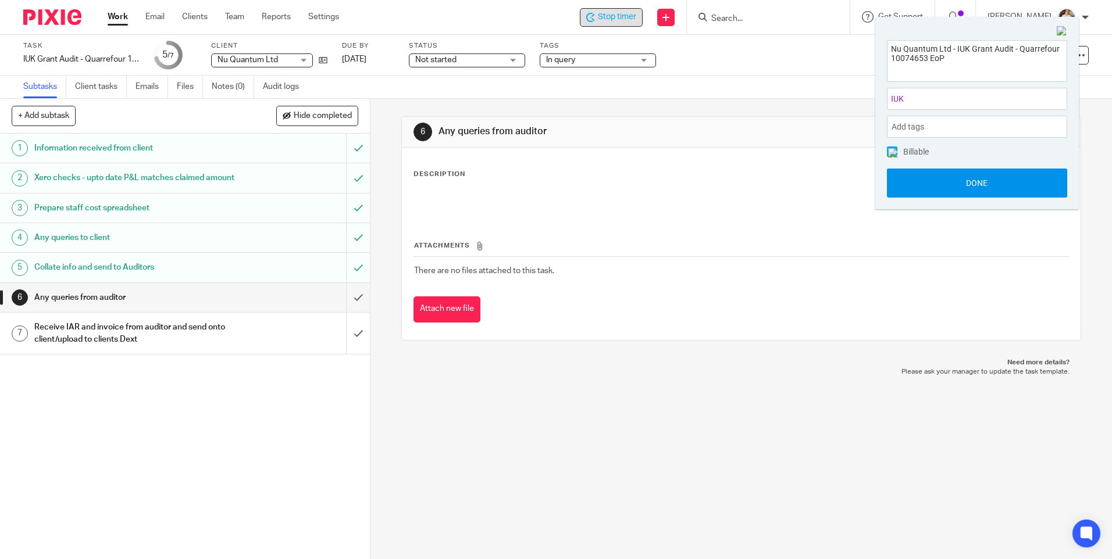
click at [923, 181] on button "Done" at bounding box center [977, 183] width 180 height 29
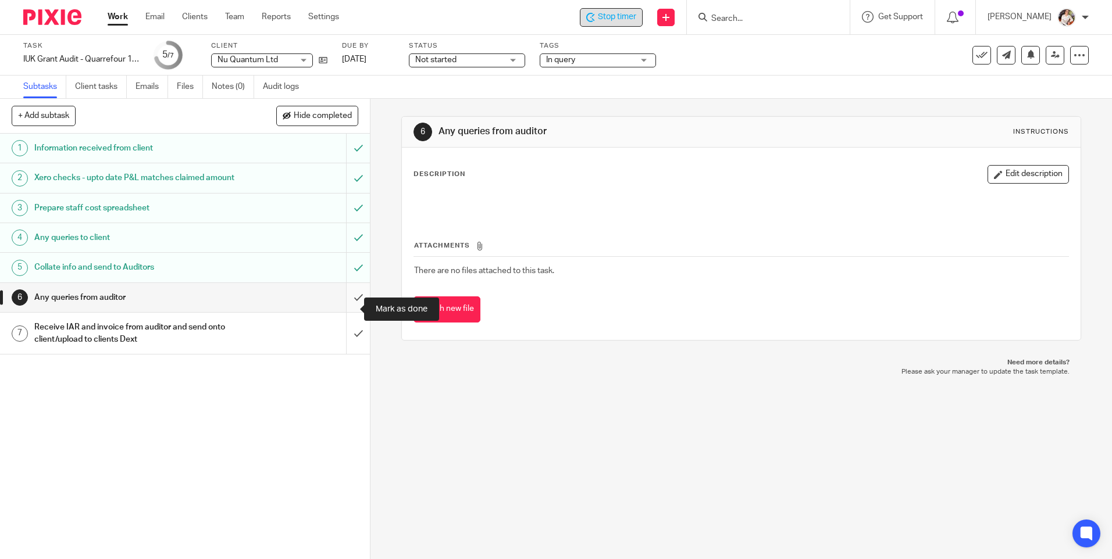
click at [346, 309] on input "submit" at bounding box center [185, 297] width 370 height 29
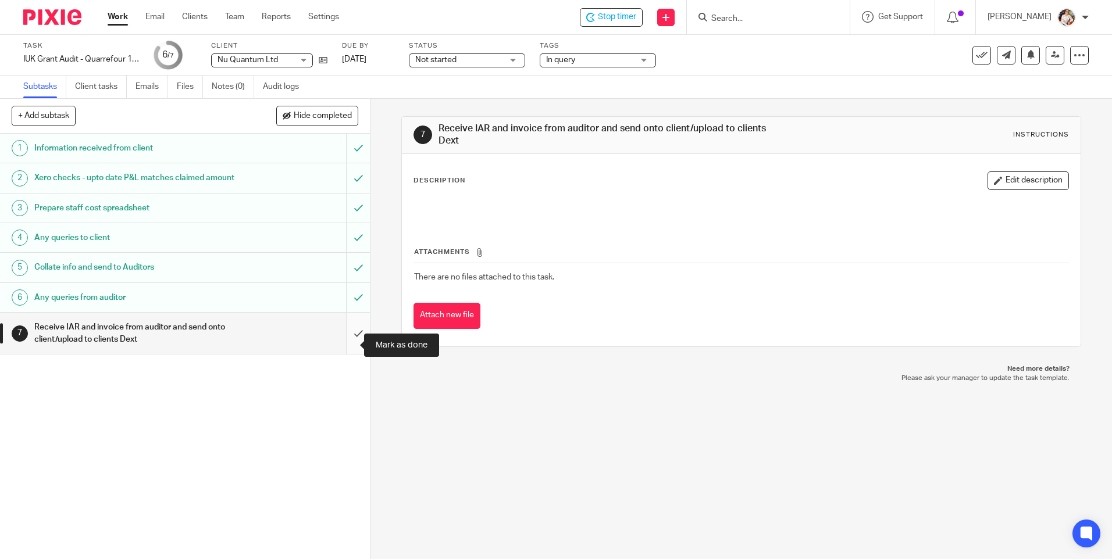
click at [344, 348] on input "submit" at bounding box center [185, 333] width 370 height 41
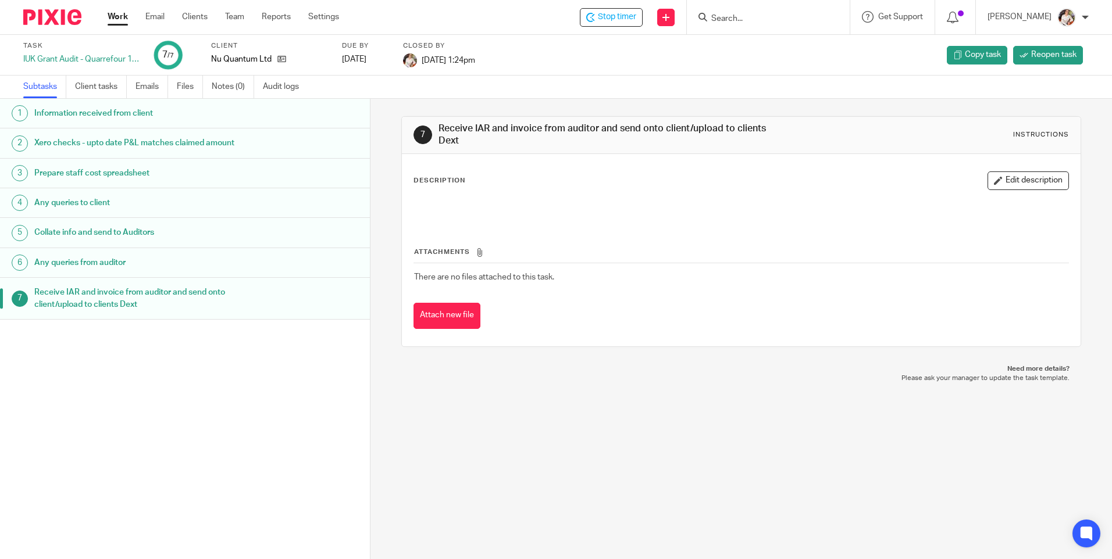
drag, startPoint x: 502, startPoint y: 426, endPoint x: 502, endPoint y: 410, distance: 15.7
click at [502, 426] on div "7 Receive IAR and invoice from auditor and send onto client/upload to clients D…" at bounding box center [740, 329] width 741 height 460
click at [598, 22] on div "Stop timer" at bounding box center [611, 17] width 50 height 12
click at [111, 16] on link "Work" at bounding box center [118, 17] width 20 height 12
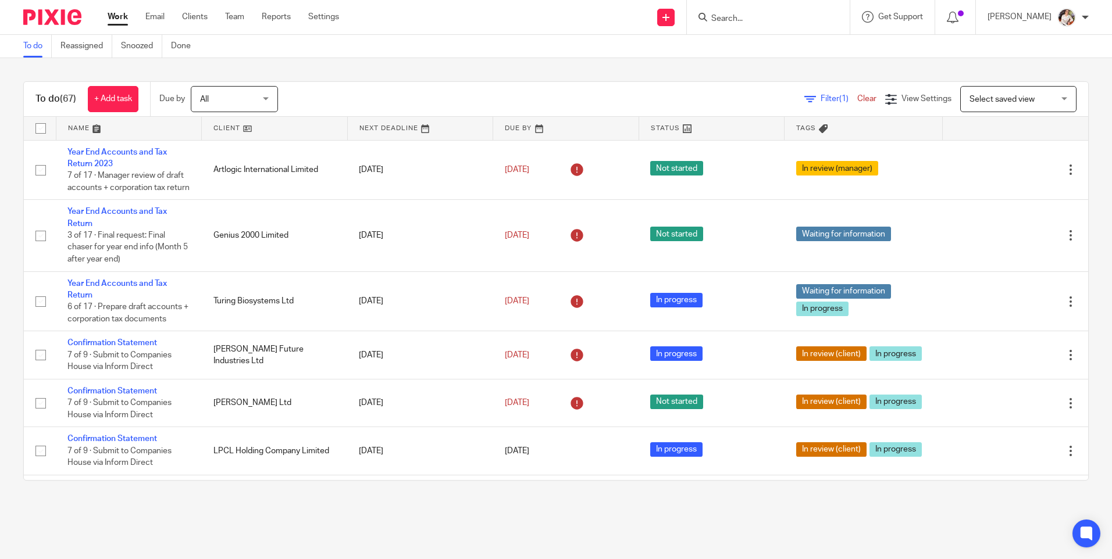
click at [288, 536] on main "To do Reassigned Snoozed Done To do (67) + Add task Due by All All [DATE] [DATE…" at bounding box center [556, 279] width 1112 height 559
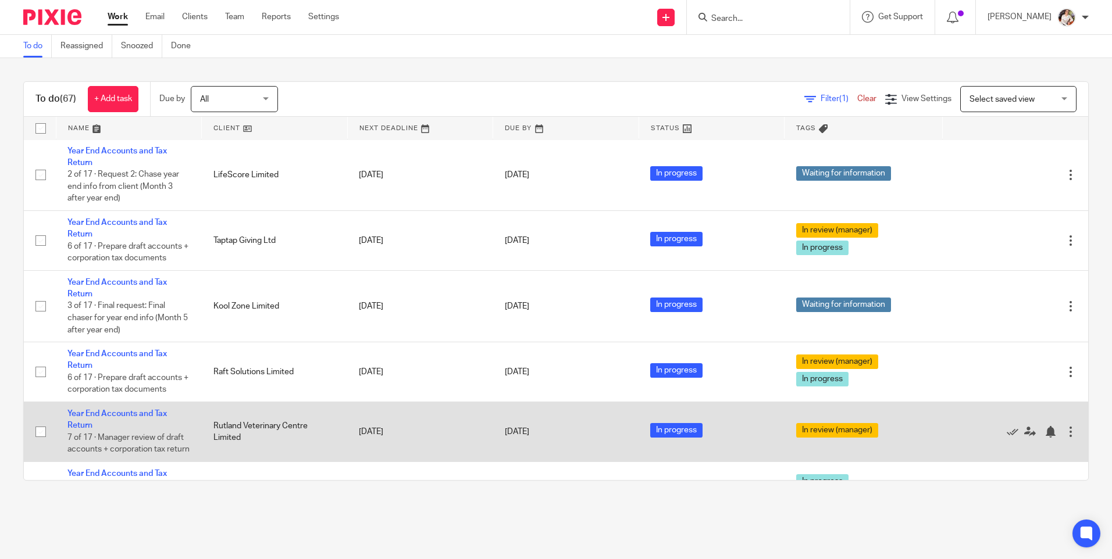
scroll to position [465, 0]
